Goal: Entertainment & Leisure: Consume media (video, audio)

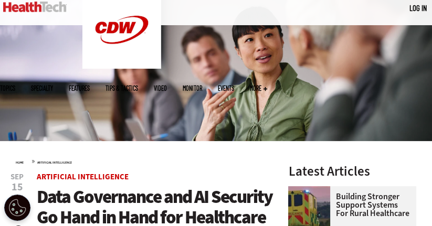
scroll to position [135, 0]
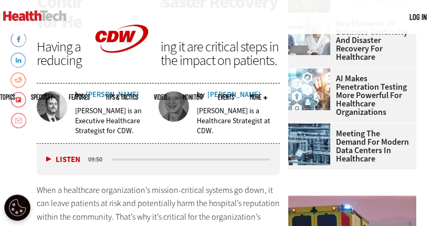
scroll to position [337, 0]
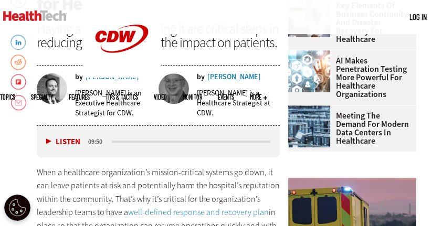
click at [47, 138] on button "Listen" at bounding box center [63, 142] width 34 height 8
click at [54, 140] on button "Pause" at bounding box center [62, 142] width 33 height 8
click at [51, 139] on button "Listen" at bounding box center [63, 142] width 34 height 8
